Goal: Check status: Check status

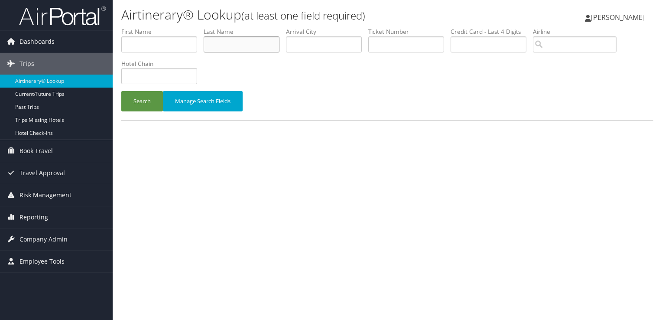
click at [241, 47] on input "text" at bounding box center [242, 44] width 76 height 16
type input "napoli"
click at [121, 91] on button "Search" at bounding box center [142, 101] width 42 height 20
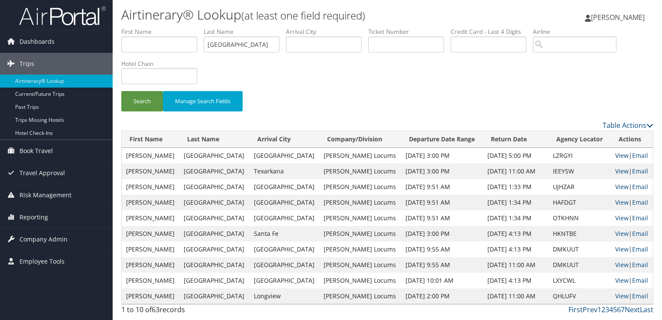
click at [615, 152] on link "View" at bounding box center [621, 155] width 13 height 8
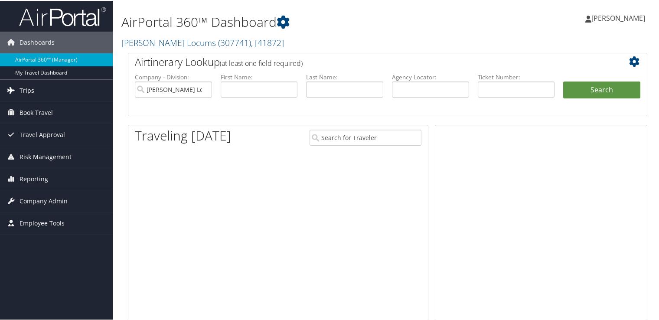
click at [37, 88] on link "Trips" at bounding box center [56, 90] width 113 height 22
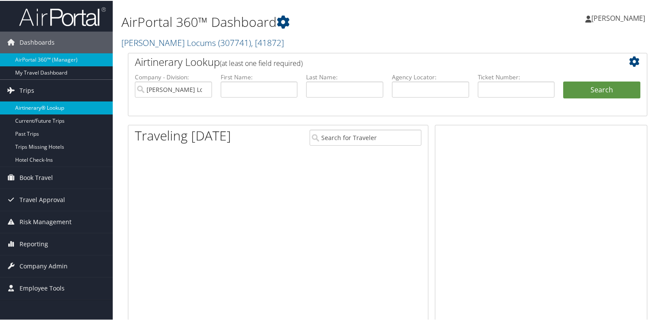
click at [45, 103] on link "Airtinerary® Lookup" at bounding box center [56, 107] width 113 height 13
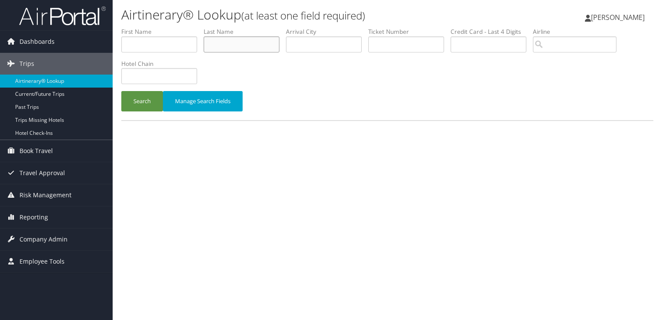
click at [257, 48] on input "text" at bounding box center [242, 44] width 76 height 16
click at [121, 91] on button "Search" at bounding box center [142, 101] width 42 height 20
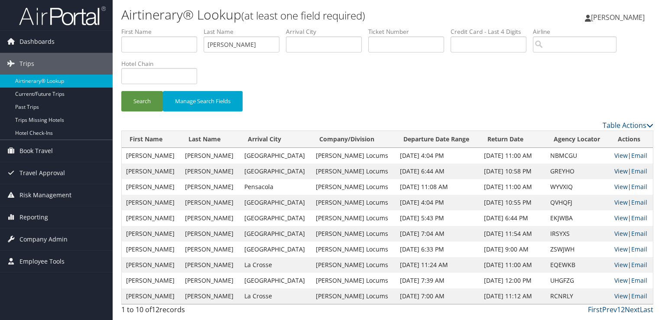
click at [617, 169] on link "View" at bounding box center [620, 171] width 13 height 8
click at [617, 185] on link "View" at bounding box center [620, 186] width 13 height 8
click at [616, 155] on link "View" at bounding box center [620, 155] width 13 height 8
click at [615, 155] on link "View" at bounding box center [620, 155] width 13 height 8
click at [218, 47] on input "baiyeri" at bounding box center [242, 44] width 76 height 16
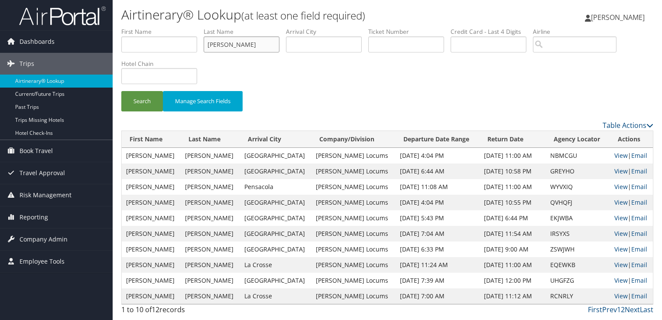
click at [218, 47] on input "baiyeri" at bounding box center [242, 44] width 76 height 16
type input "SCHUBERT"
click at [121, 91] on button "Search" at bounding box center [142, 101] width 42 height 20
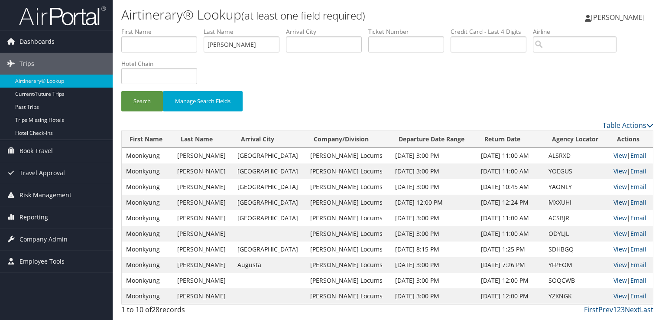
click at [618, 204] on link "View" at bounding box center [620, 202] width 13 height 8
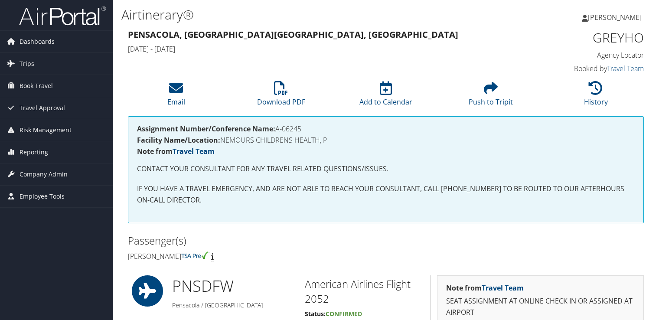
scroll to position [652, 0]
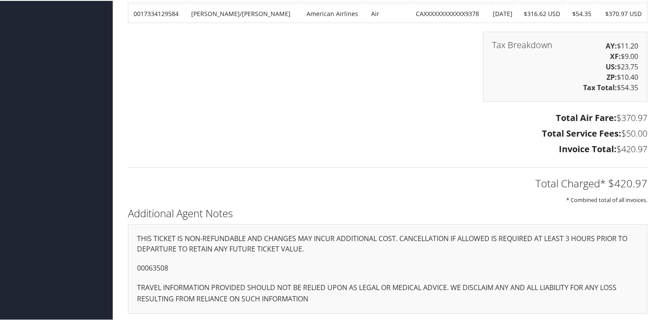
click at [147, 267] on p "00063508" at bounding box center [387, 267] width 501 height 11
copy p "00063508"
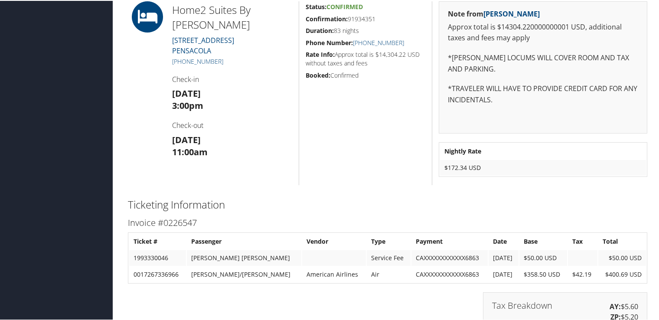
scroll to position [1037, 0]
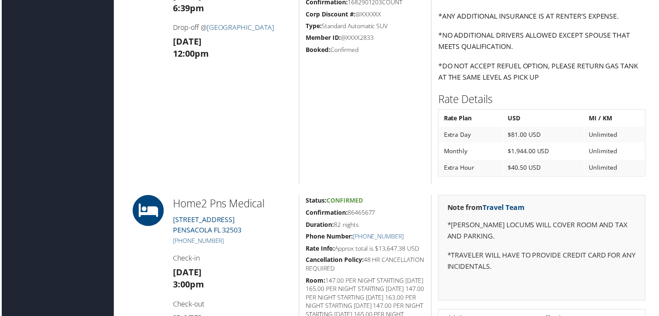
scroll to position [823, 0]
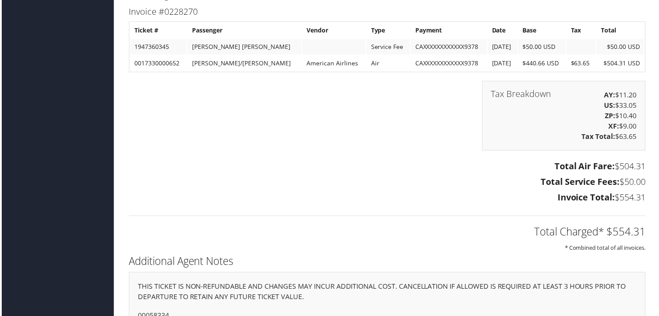
scroll to position [1310, 0]
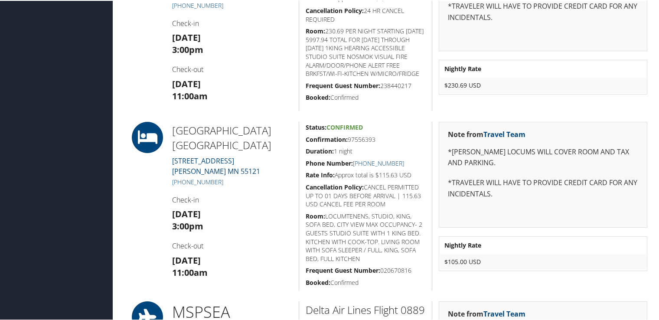
scroll to position [650, 0]
